Goal: Check status: Check status

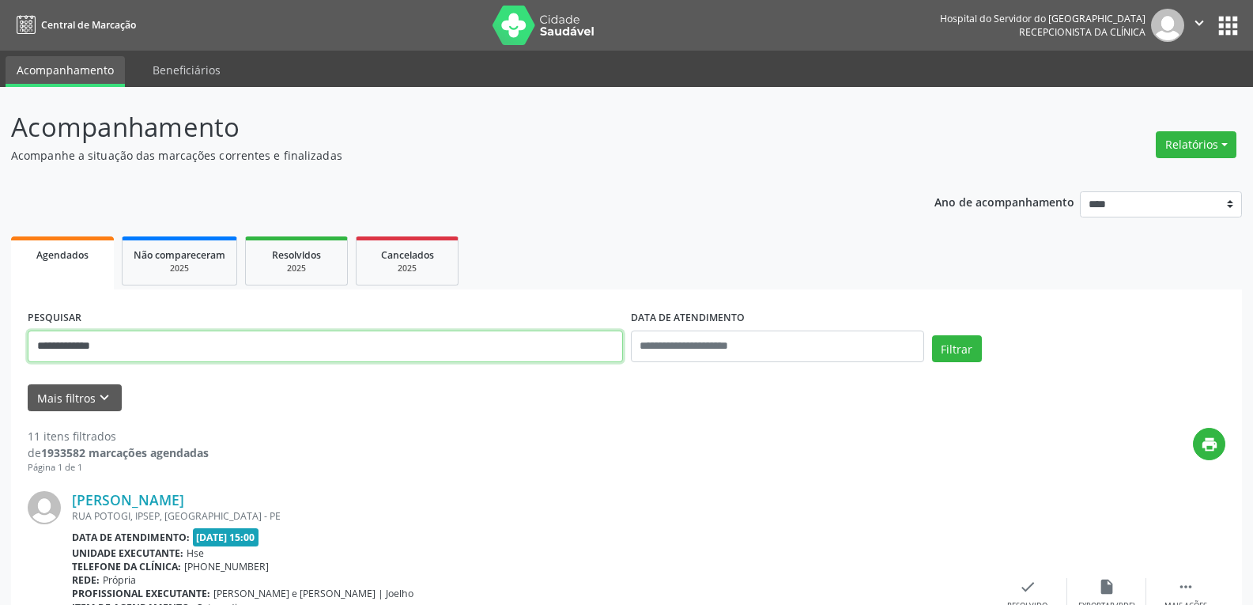
drag, startPoint x: 146, startPoint y: 338, endPoint x: 0, endPoint y: 321, distance: 147.2
paste input "**********"
click at [932, 335] on button "Filtrar" at bounding box center [957, 348] width 50 height 27
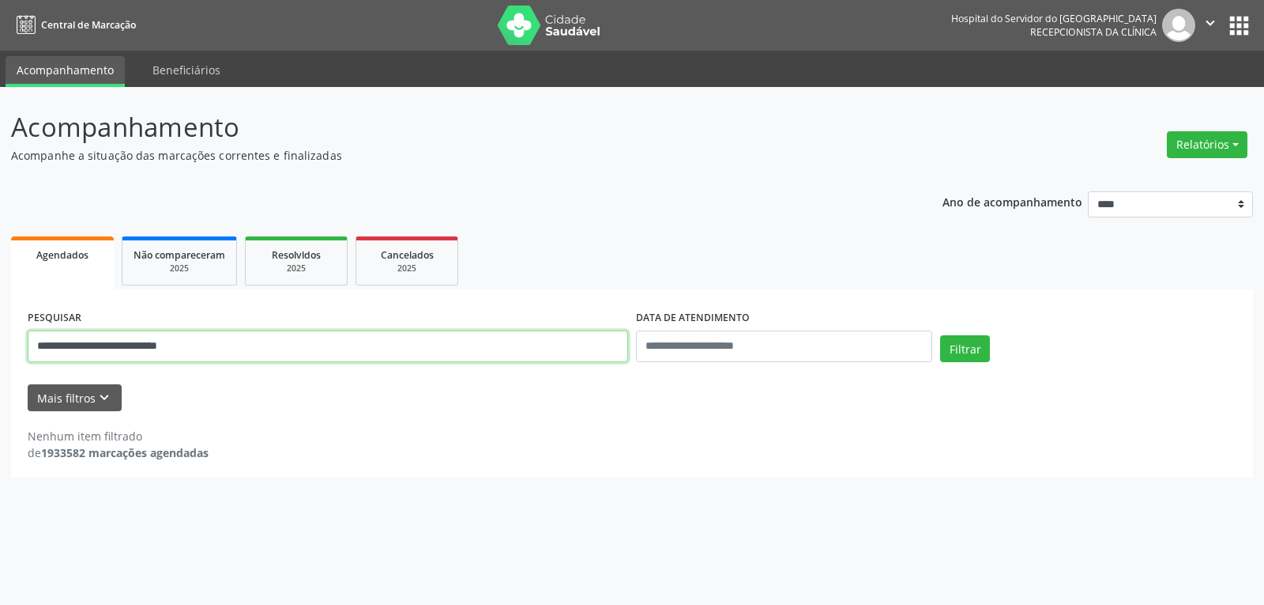
click at [73, 347] on input "**********" at bounding box center [328, 346] width 601 height 32
type input "**********"
click at [940, 335] on button "Filtrar" at bounding box center [965, 348] width 50 height 27
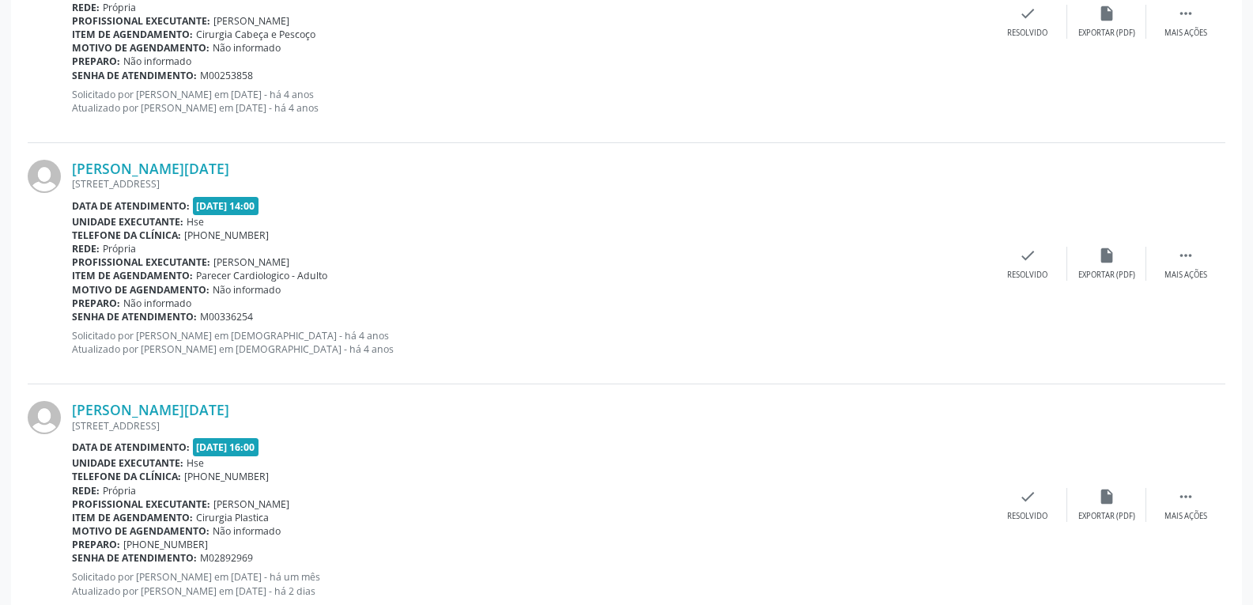
scroll to position [862, 0]
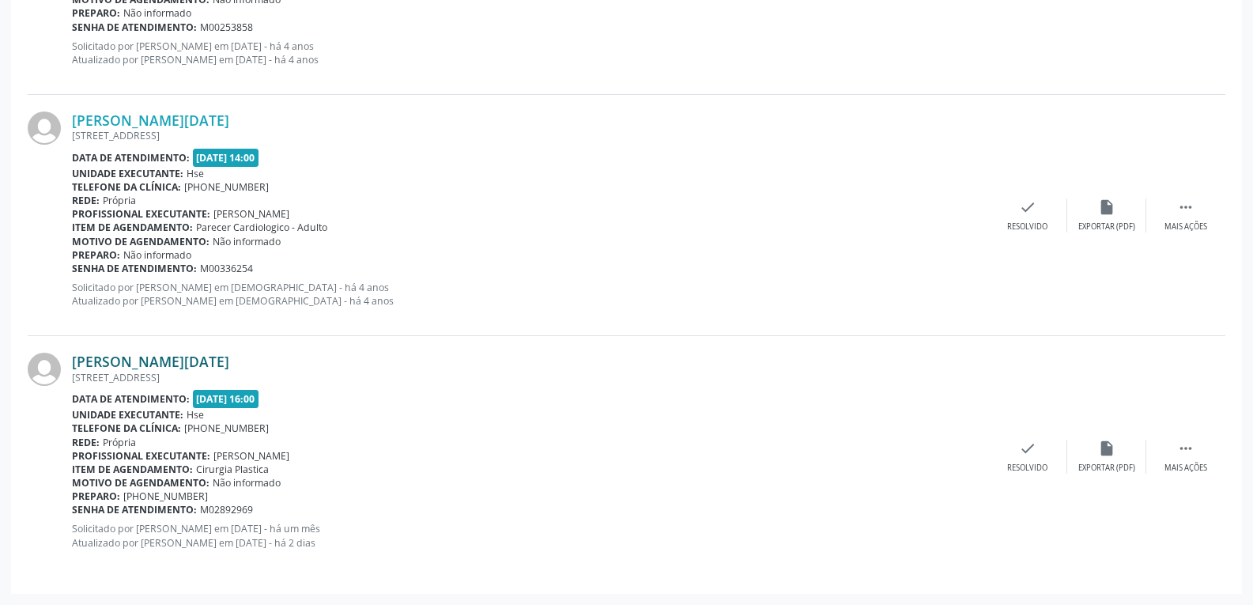
click at [179, 356] on link "[PERSON_NAME][DATE]" at bounding box center [150, 360] width 157 height 17
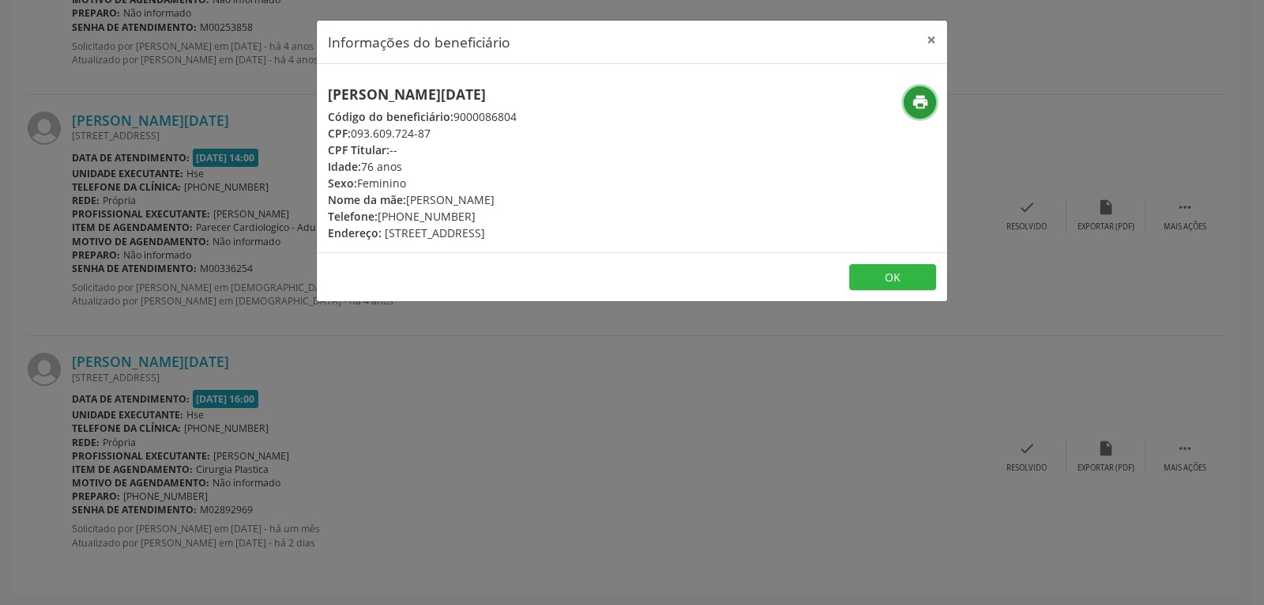
click at [918, 104] on icon "print" at bounding box center [920, 101] width 17 height 17
drag, startPoint x: 355, startPoint y: 131, endPoint x: 447, endPoint y: 131, distance: 92.5
click at [447, 131] on div "CPF: 093.609.724-87" at bounding box center [422, 133] width 189 height 17
copy div "093.609.724-87"
drag, startPoint x: 401, startPoint y: 216, endPoint x: 497, endPoint y: 214, distance: 96.4
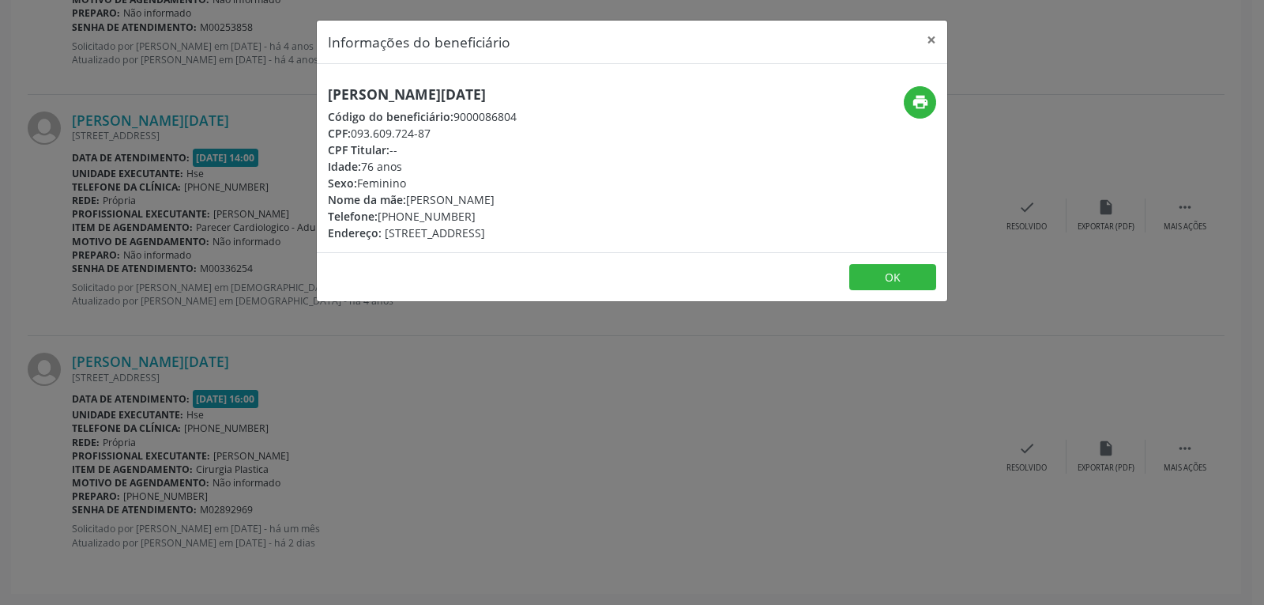
click at [497, 214] on div "Telefone: [PHONE_NUMBER]" at bounding box center [422, 216] width 189 height 17
copy div "99551-8170"
click at [938, 37] on button "×" at bounding box center [932, 40] width 32 height 39
